Goal: Task Accomplishment & Management: Manage account settings

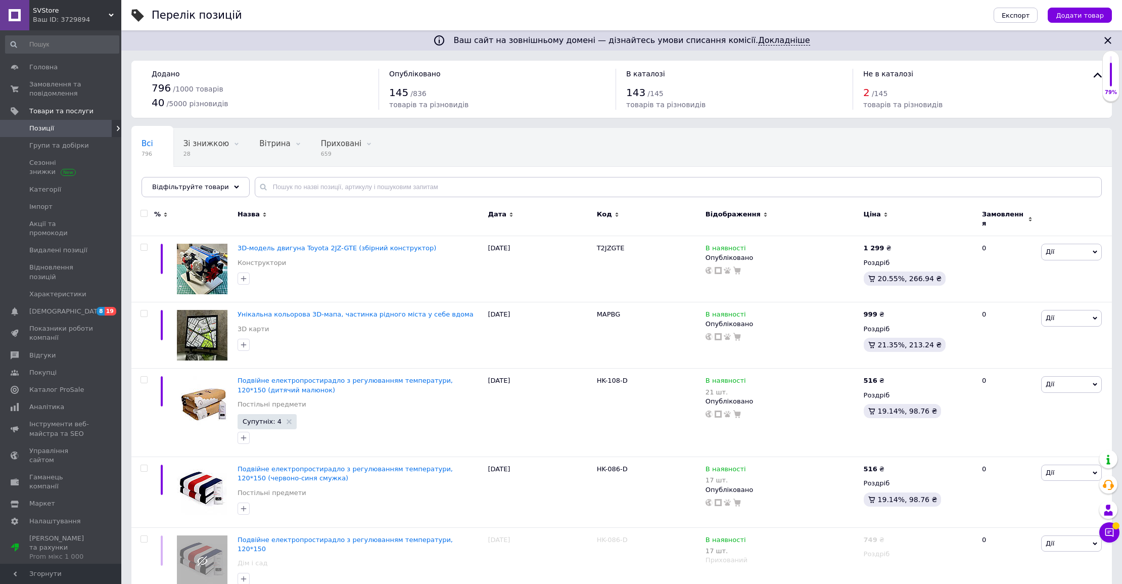
drag, startPoint x: 70, startPoint y: 81, endPoint x: 174, endPoint y: 34, distance: 114.2
click at [70, 81] on span "Замовлення та повідомлення" at bounding box center [61, 89] width 64 height 18
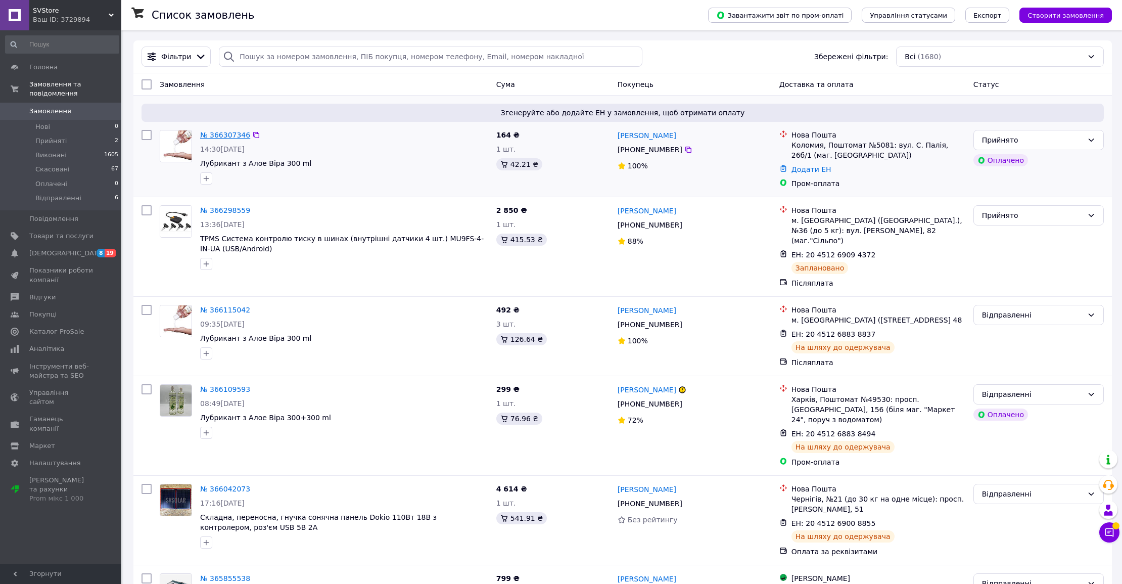
click at [242, 133] on link "№ 366307346" at bounding box center [225, 135] width 50 height 8
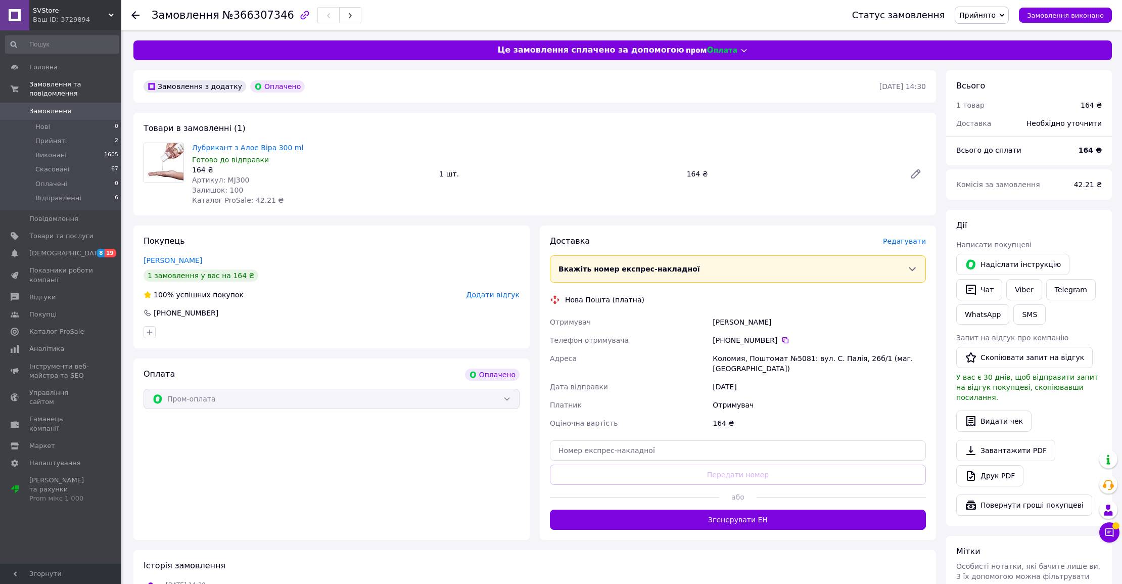
click at [235, 181] on span "Артикул: MJ300" at bounding box center [221, 180] width 58 height 8
copy span "MJ300"
click at [890, 246] on div "Редагувати" at bounding box center [904, 241] width 43 height 10
click at [908, 245] on span "Редагувати" at bounding box center [904, 241] width 43 height 8
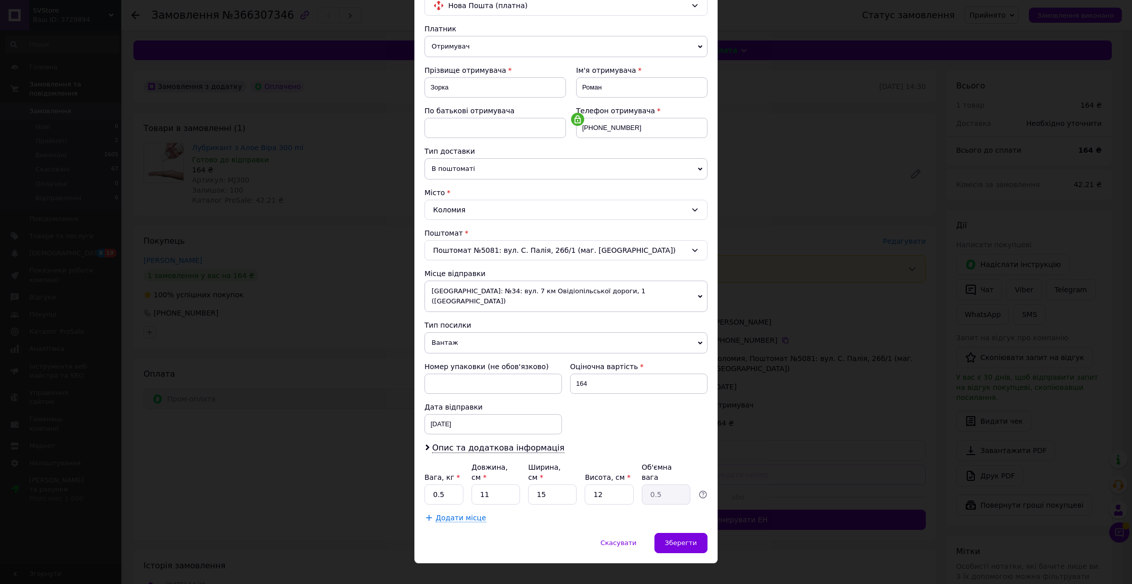
scroll to position [93, 0]
drag, startPoint x: 444, startPoint y: 484, endPoint x: 439, endPoint y: 483, distance: 5.6
click at [439, 484] on input "0.5" at bounding box center [443, 494] width 39 height 20
type input "0.3"
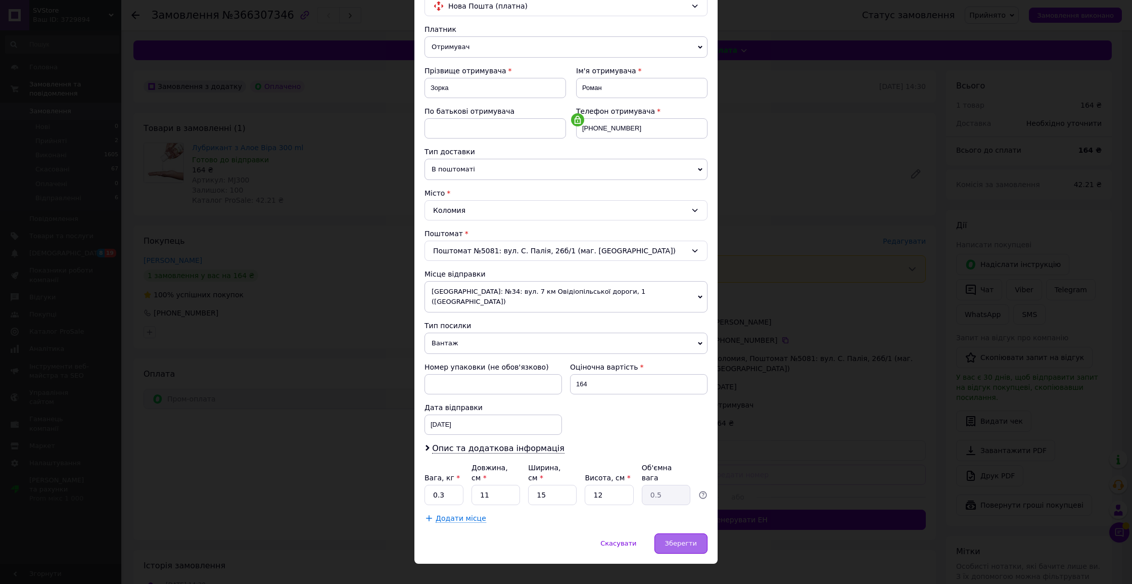
click at [701, 533] on div "Зберегти" at bounding box center [680, 543] width 53 height 20
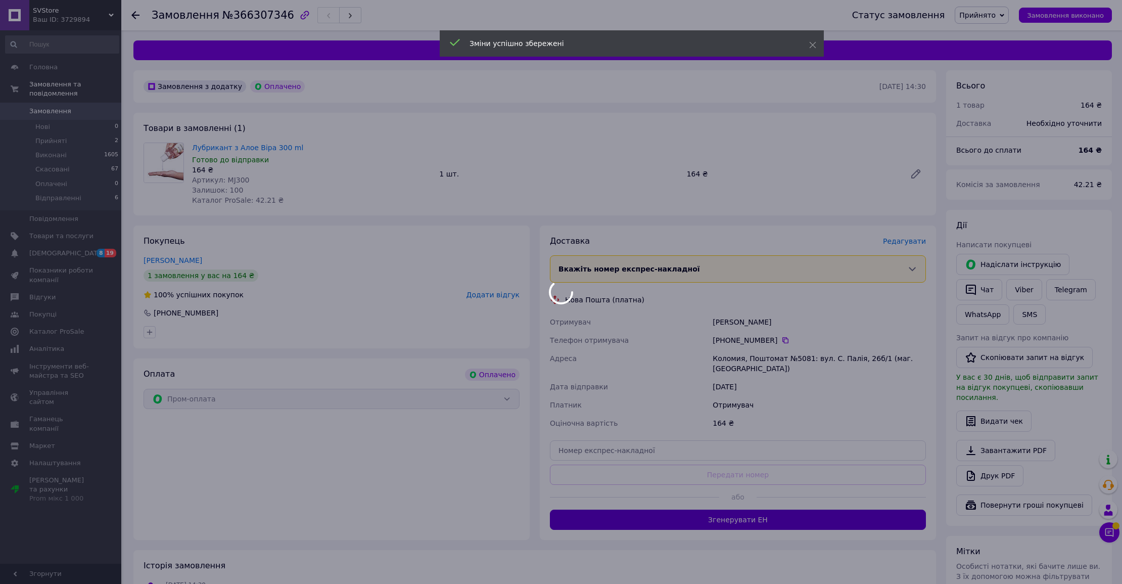
click at [753, 515] on button "Згенерувати ЕН" at bounding box center [738, 519] width 376 height 20
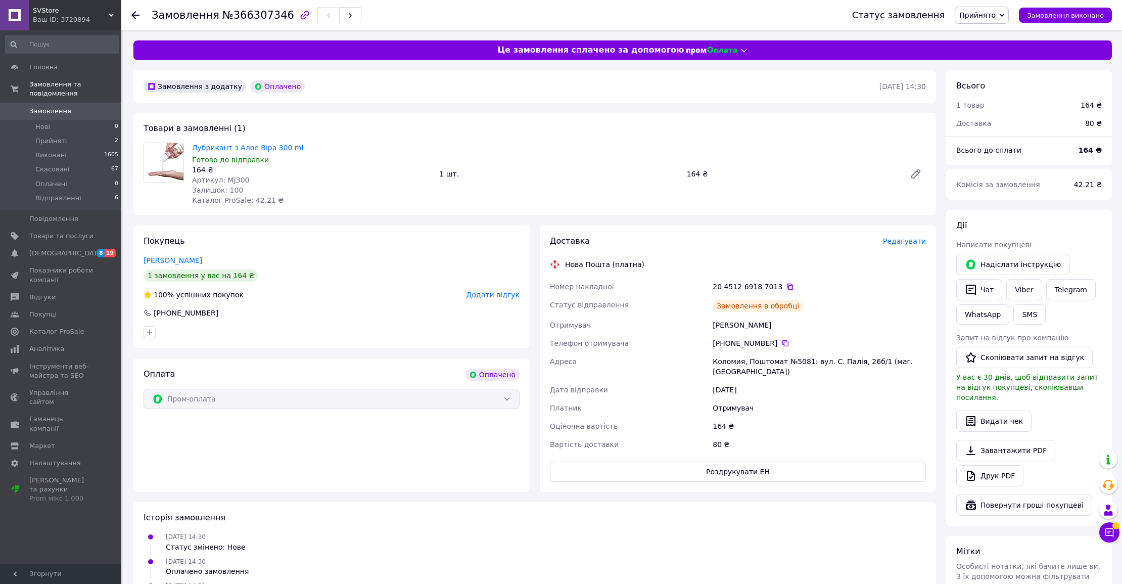
click at [786, 285] on icon at bounding box center [790, 286] width 8 height 8
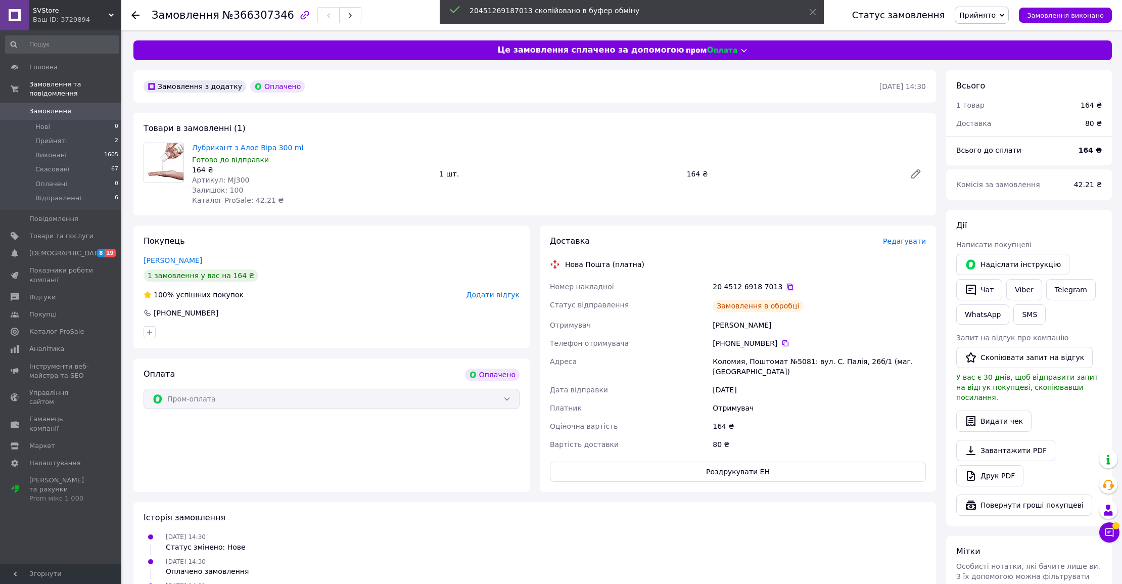
click at [786, 285] on icon at bounding box center [790, 286] width 8 height 8
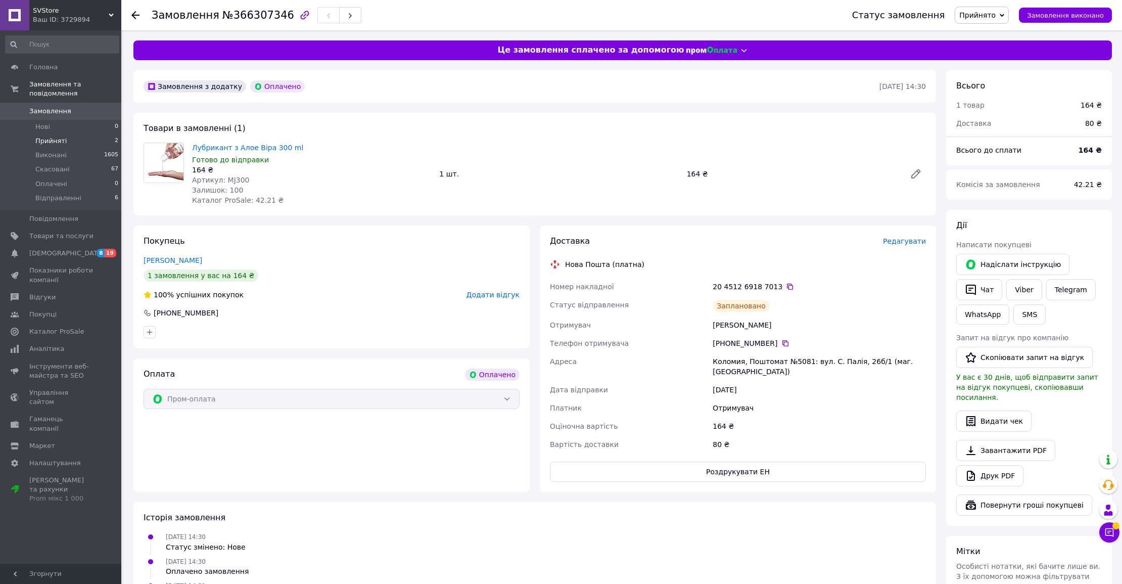
click at [86, 139] on li "Прийняті 2" at bounding box center [62, 141] width 124 height 14
